Goal: Entertainment & Leisure: Consume media (video, audio)

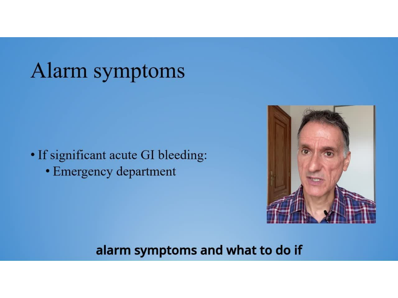
click at [332, 206] on div "10 seconds Tap to unmute" at bounding box center [199, 149] width 398 height 298
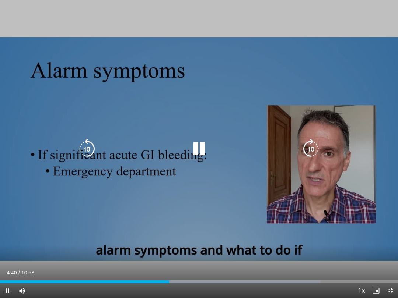
click at [260, 239] on div "10 seconds Tap to unmute" at bounding box center [199, 149] width 398 height 298
click at [231, 237] on div "10 seconds Tap to unmute" at bounding box center [199, 149] width 398 height 298
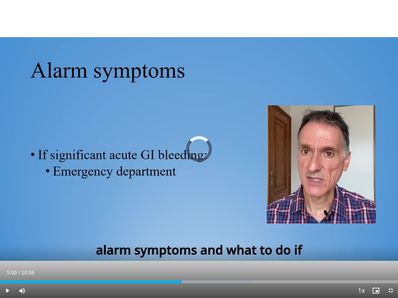
click at [169, 272] on div "Progress Bar" at bounding box center [90, 282] width 181 height 3
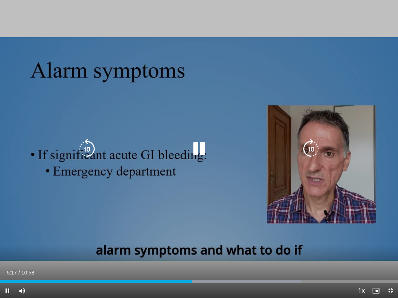
click at [188, 272] on div "Progress Bar" at bounding box center [96, 282] width 192 height 3
click at [194, 154] on icon "Video Player" at bounding box center [198, 149] width 21 height 21
click at [196, 148] on icon "Video Player" at bounding box center [198, 149] width 21 height 21
click at [193, 153] on icon "Video Player" at bounding box center [198, 149] width 21 height 21
